Goal: Task Accomplishment & Management: Use online tool/utility

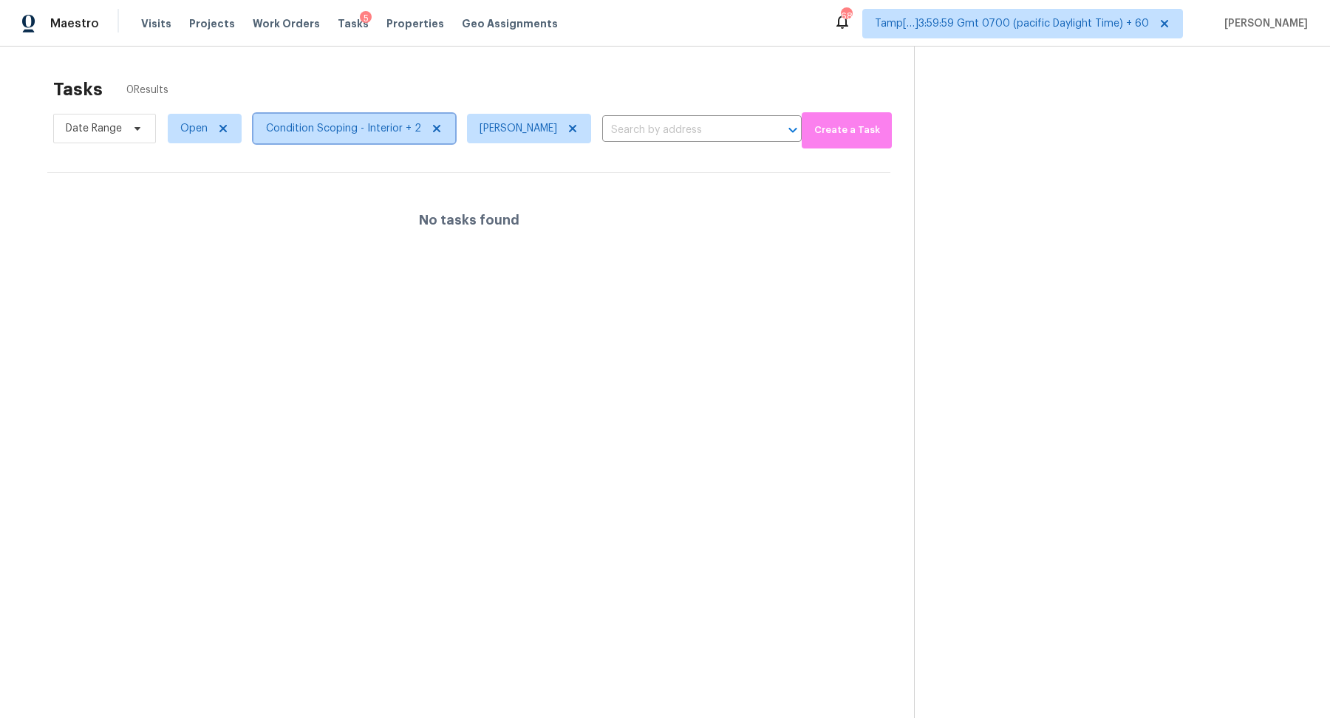
click at [295, 130] on span "Condition Scoping - Interior + 2" at bounding box center [343, 128] width 155 height 15
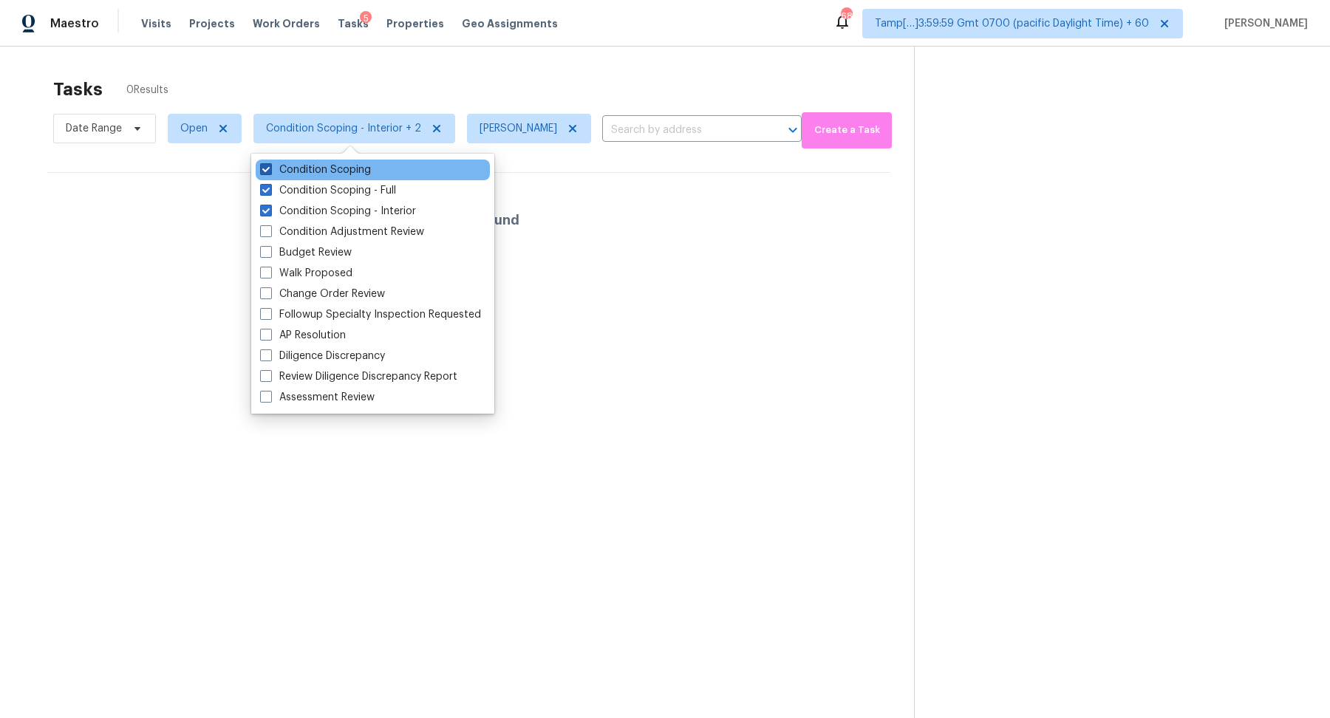
click at [317, 167] on label "Condition Scoping" at bounding box center [315, 169] width 111 height 15
click at [270, 167] on input "Condition Scoping" at bounding box center [265, 167] width 10 height 10
click at [317, 167] on label "Condition Scoping" at bounding box center [315, 169] width 111 height 15
click at [270, 167] on input "Condition Scoping" at bounding box center [265, 167] width 10 height 10
checkbox input "true"
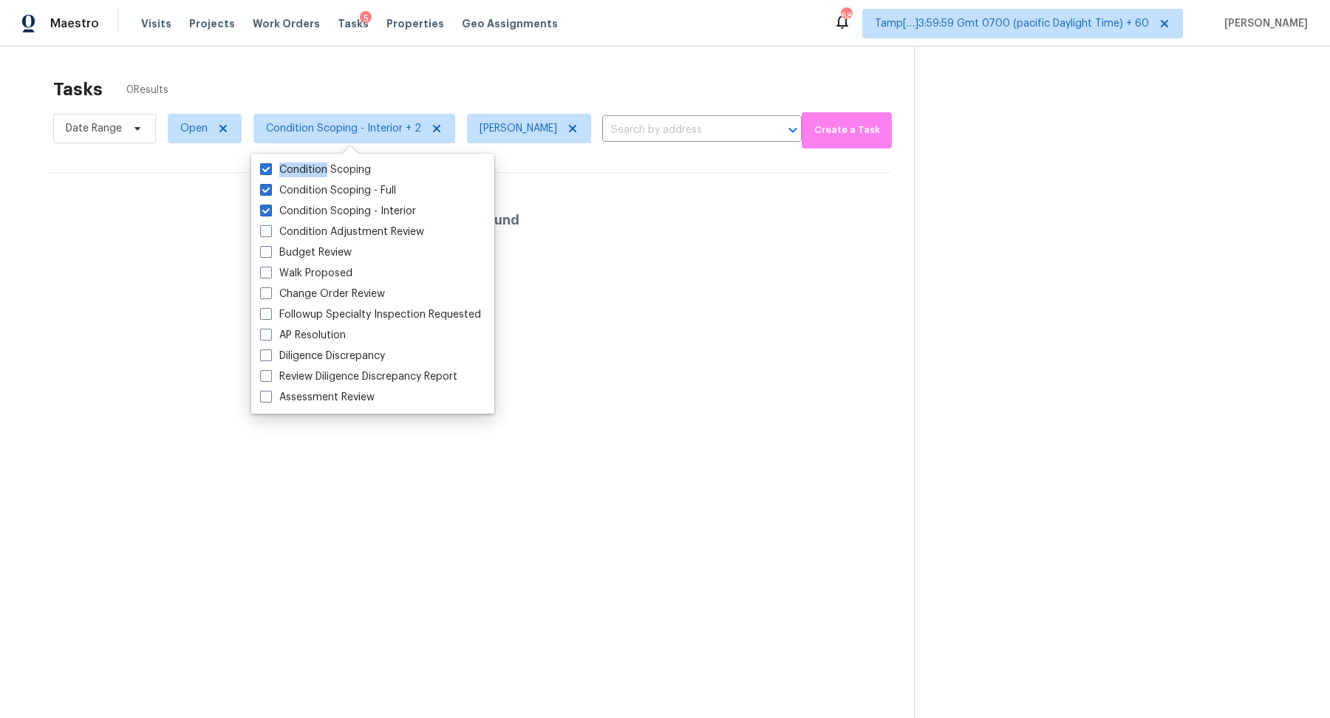
click at [448, 63] on div "Tasks 0 Results Date Range Open Condition Scoping - Interior + 2 Hariharan GV ​…" at bounding box center [665, 406] width 1330 height 718
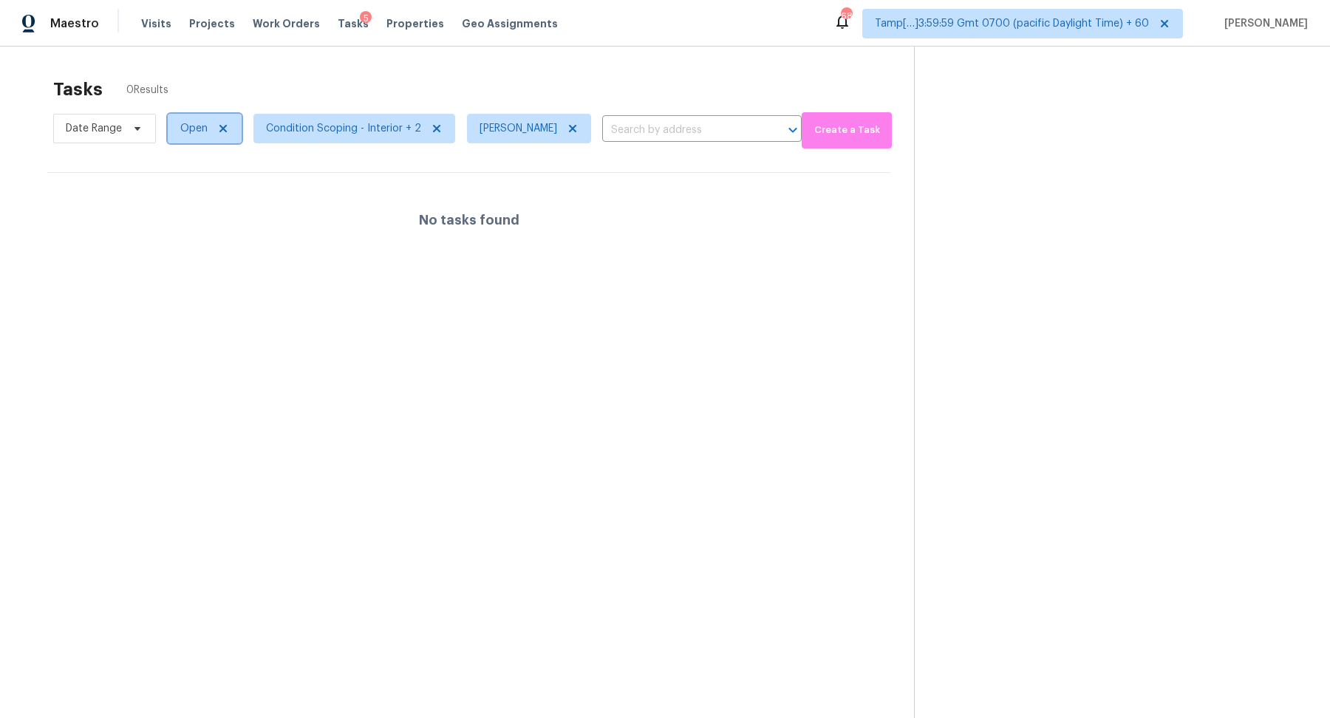
click at [191, 130] on span "Open" at bounding box center [193, 128] width 27 height 15
click at [195, 210] on label "Blocked" at bounding box center [205, 211] width 58 height 15
click at [185, 210] on input "Blocked" at bounding box center [181, 209] width 10 height 10
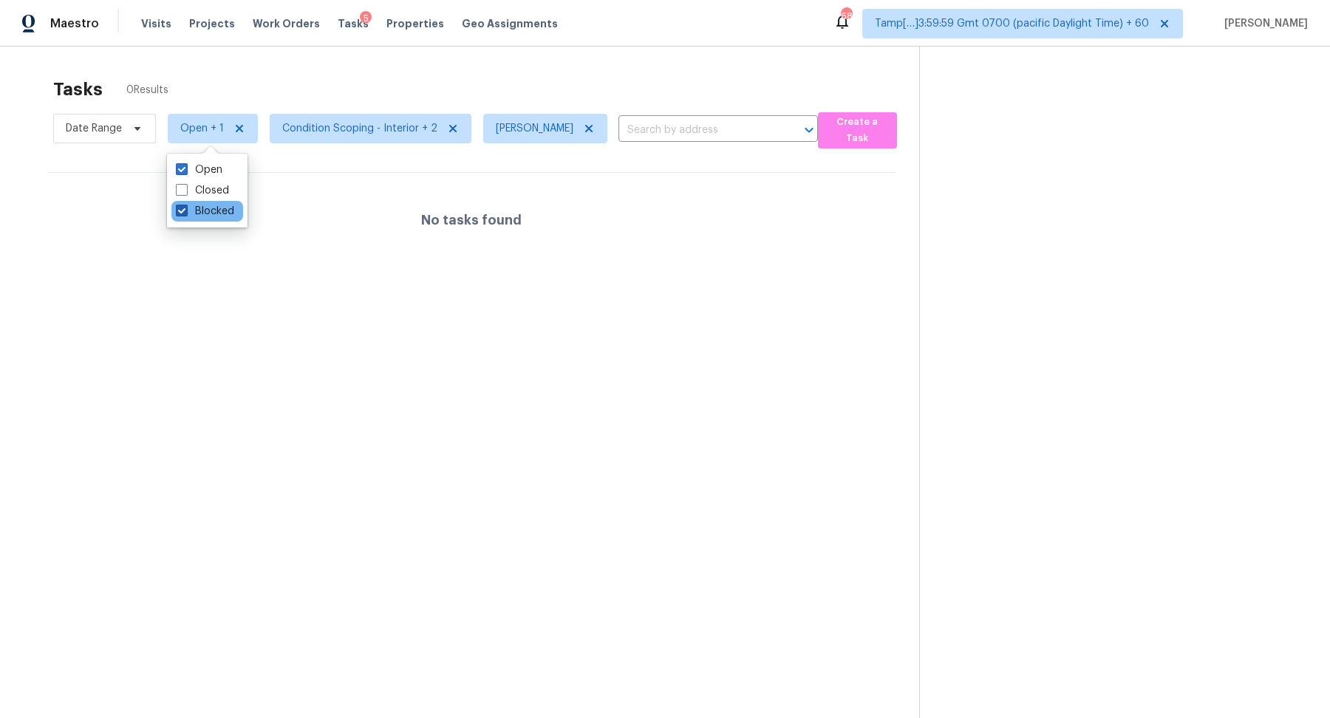
click at [195, 210] on label "Blocked" at bounding box center [205, 211] width 58 height 15
click at [185, 210] on input "Blocked" at bounding box center [181, 209] width 10 height 10
checkbox input "false"
